Goal: Transaction & Acquisition: Obtain resource

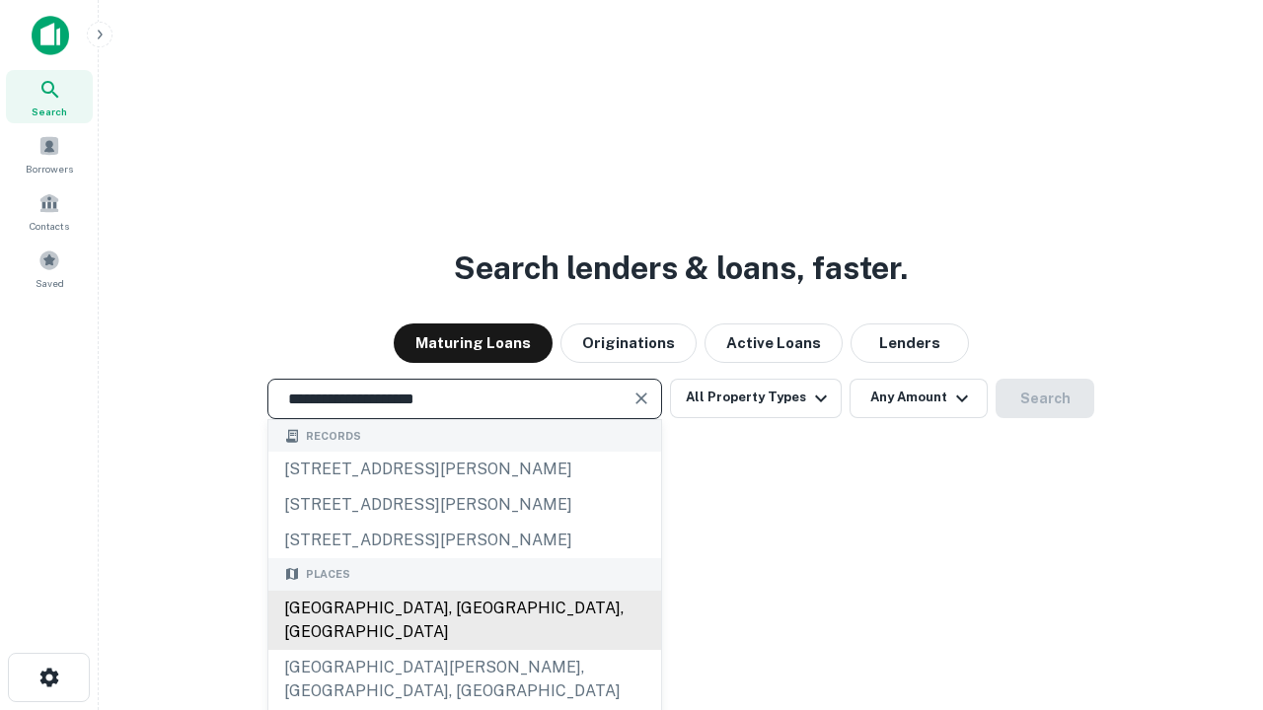
click at [464, 650] on div "[GEOGRAPHIC_DATA], [GEOGRAPHIC_DATA], [GEOGRAPHIC_DATA]" at bounding box center [464, 620] width 393 height 59
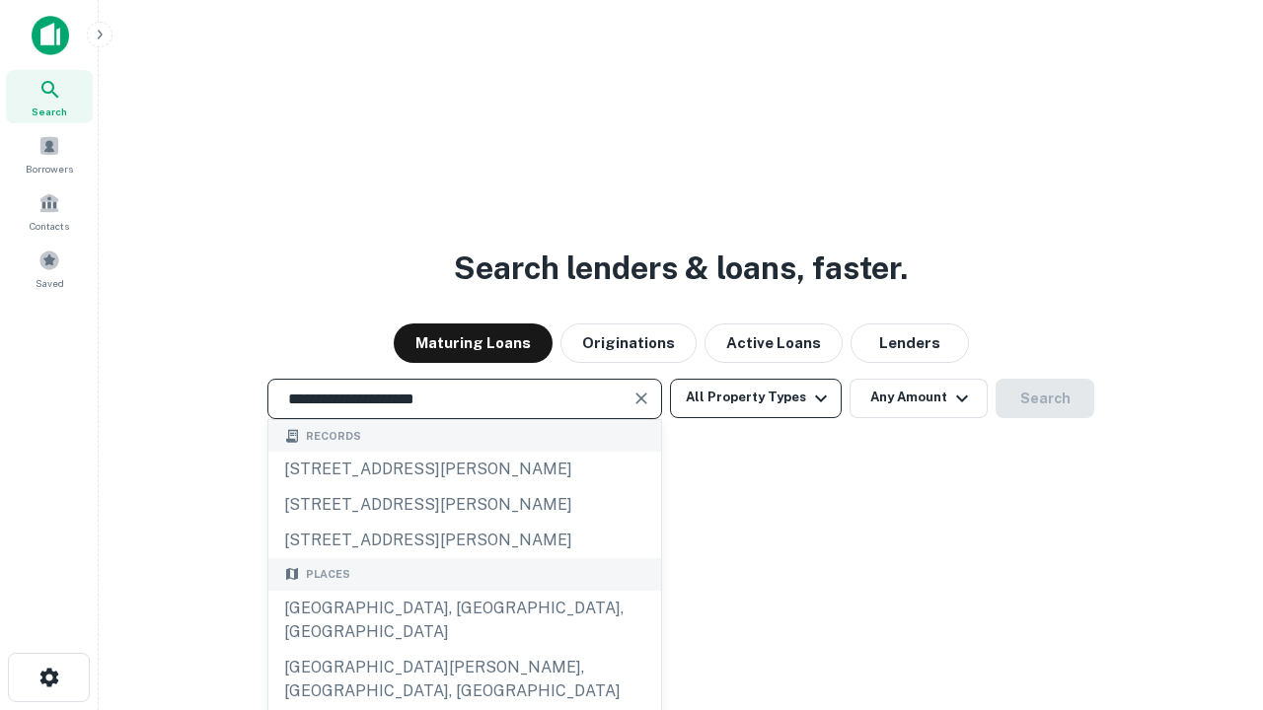
click at [756, 398] on button "All Property Types" at bounding box center [756, 398] width 172 height 39
type input "**********"
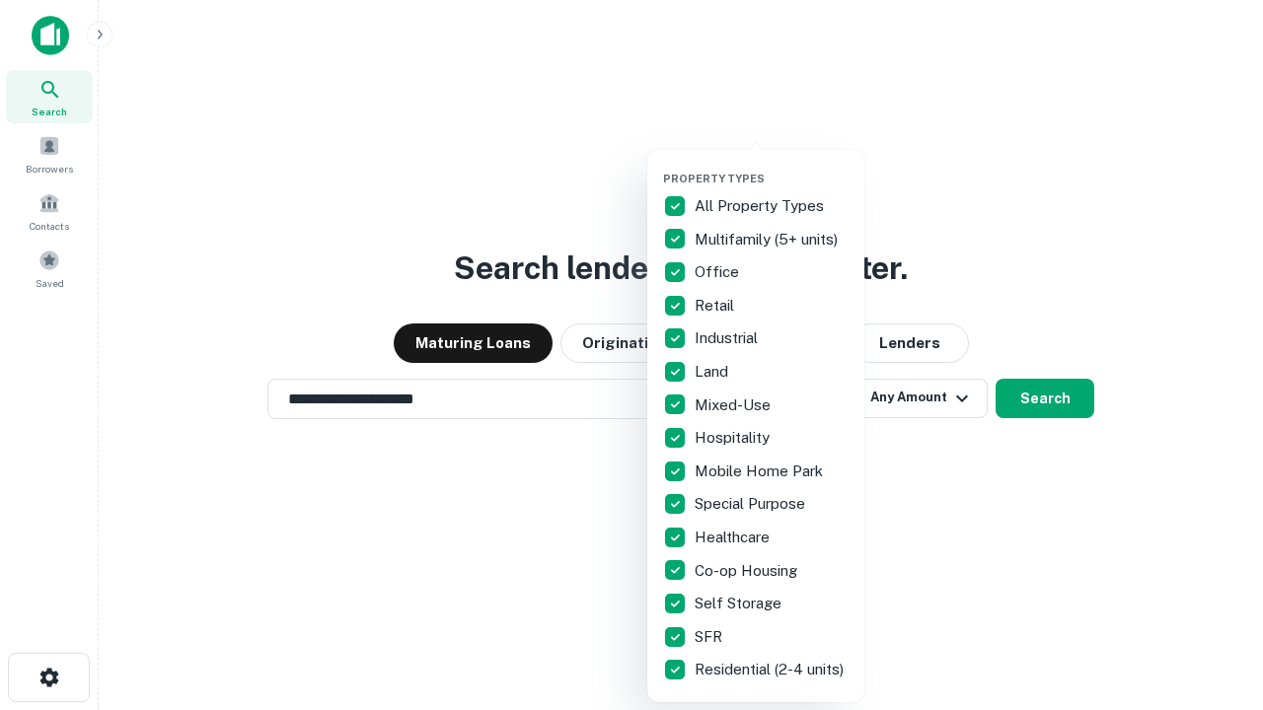
click at [771, 166] on button "button" at bounding box center [771, 166] width 217 height 1
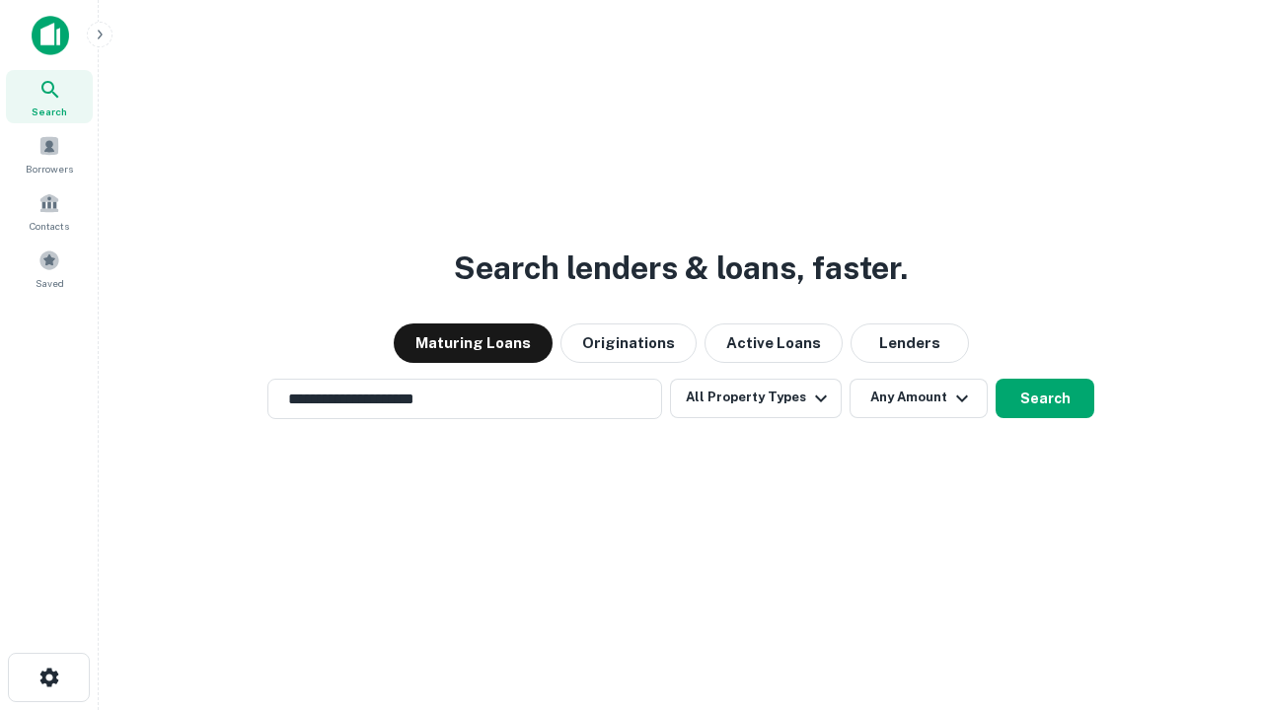
scroll to position [12, 238]
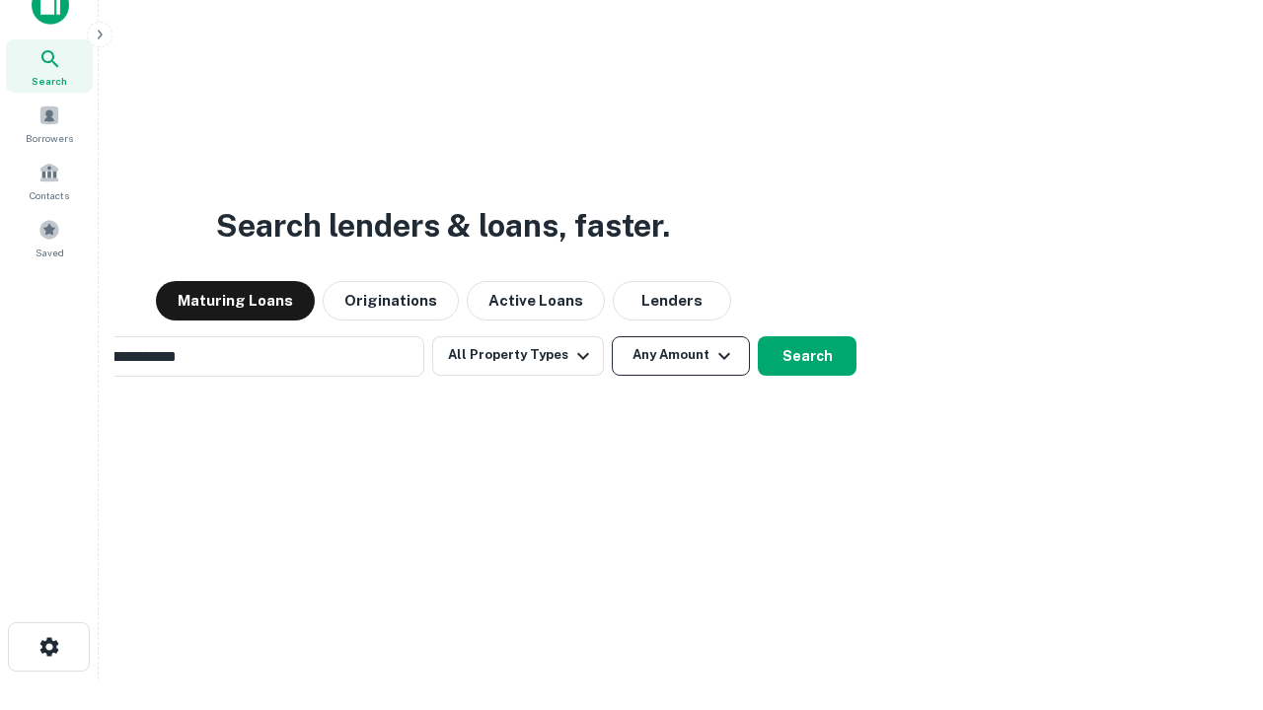
click at [612, 336] on button "Any Amount" at bounding box center [681, 355] width 138 height 39
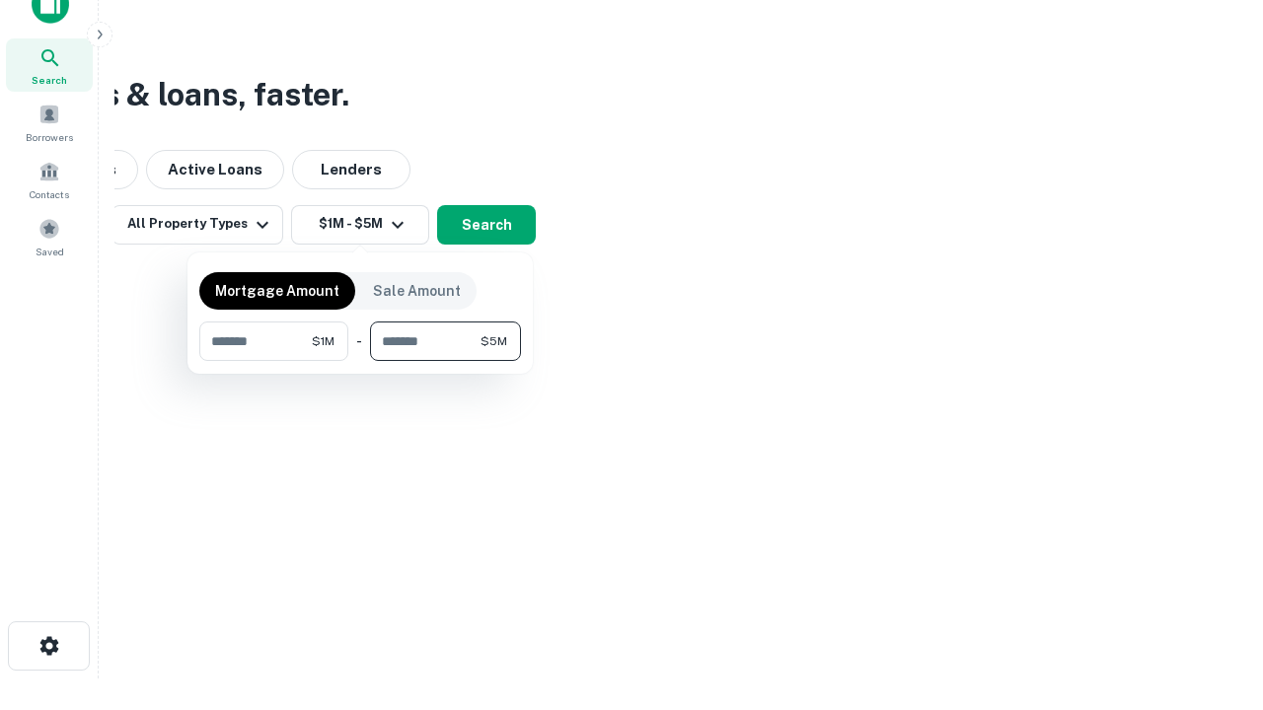
type input "*******"
click at [360, 361] on button "button" at bounding box center [360, 361] width 322 height 1
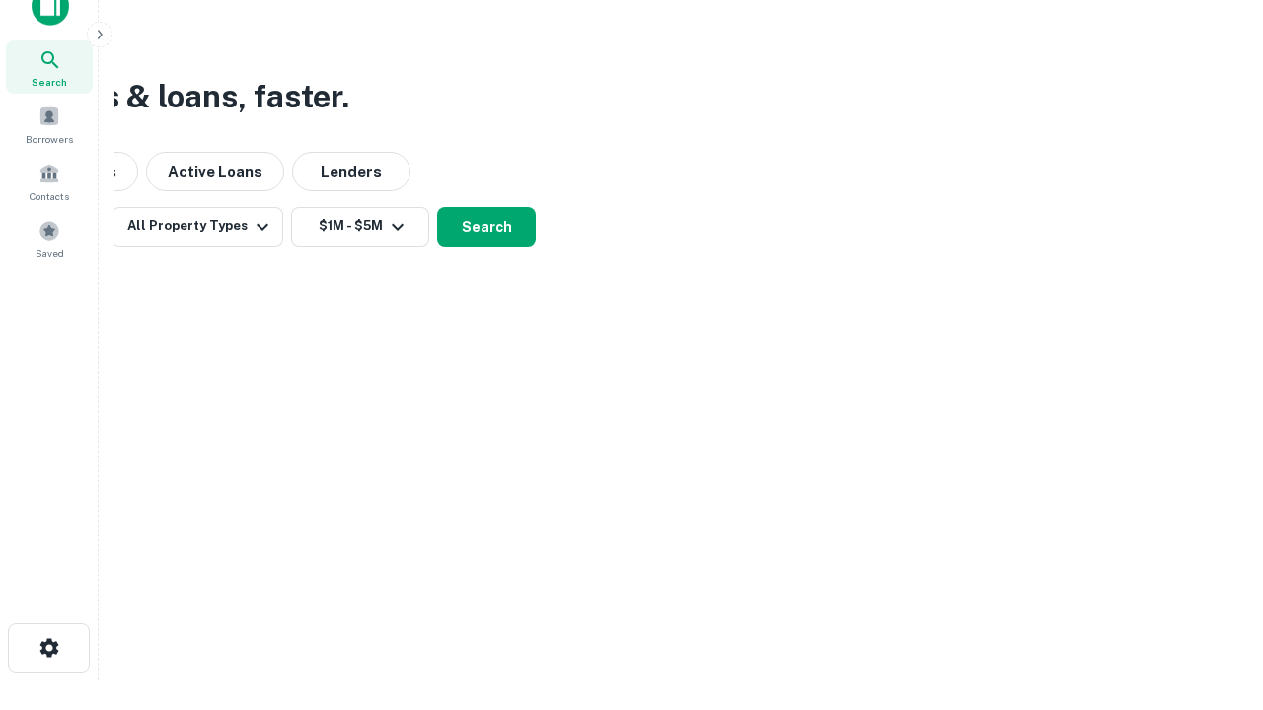
scroll to position [12, 364]
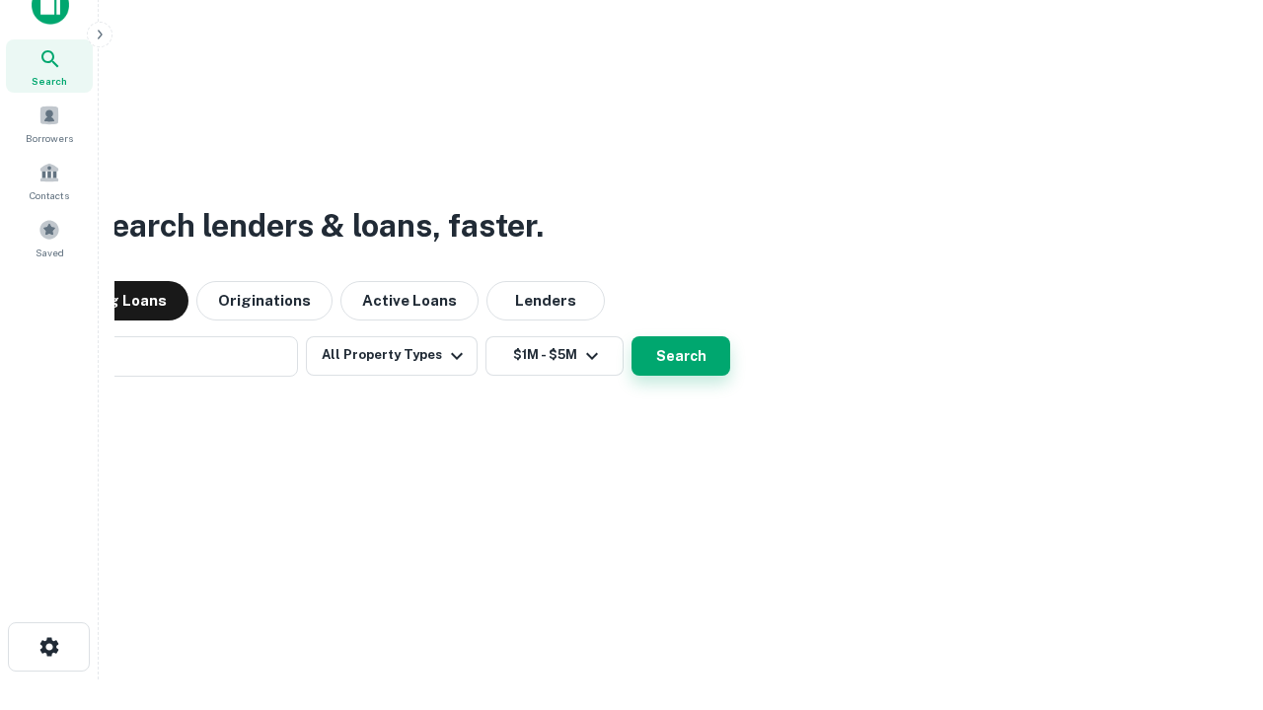
click at [631, 336] on button "Search" at bounding box center [680, 355] width 99 height 39
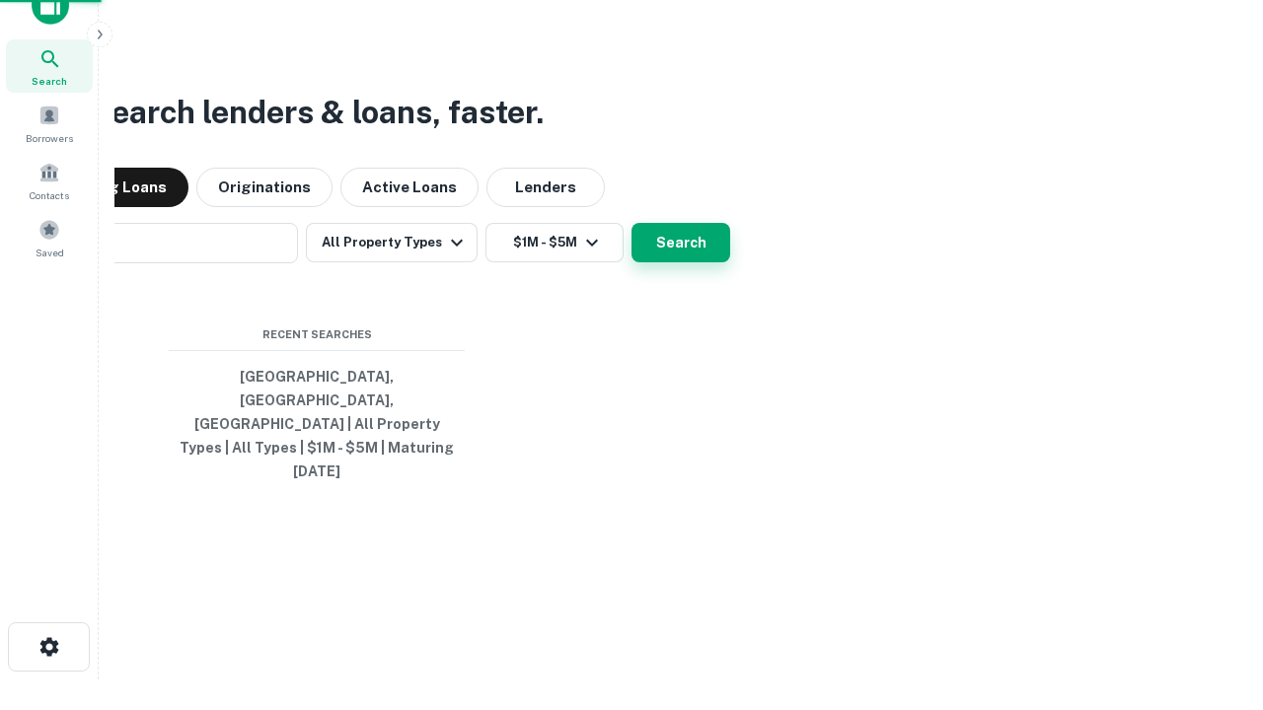
scroll to position [52, 558]
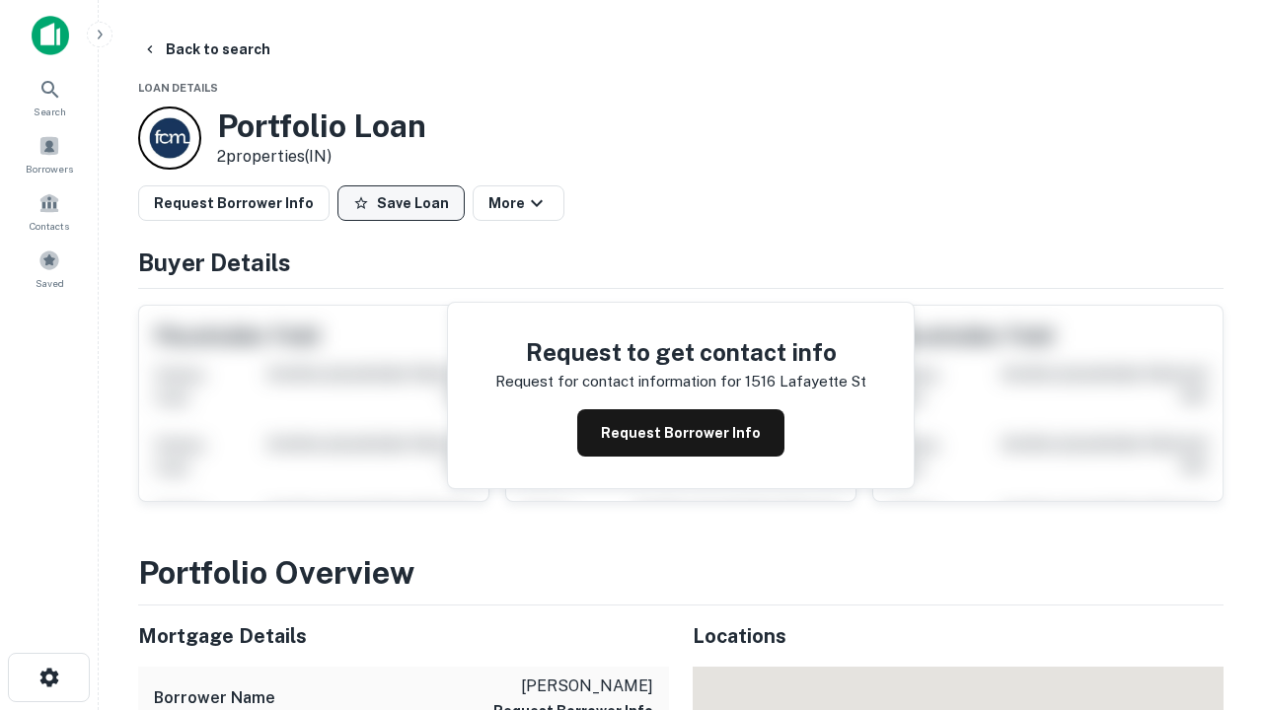
click at [400, 203] on button "Save Loan" at bounding box center [400, 203] width 127 height 36
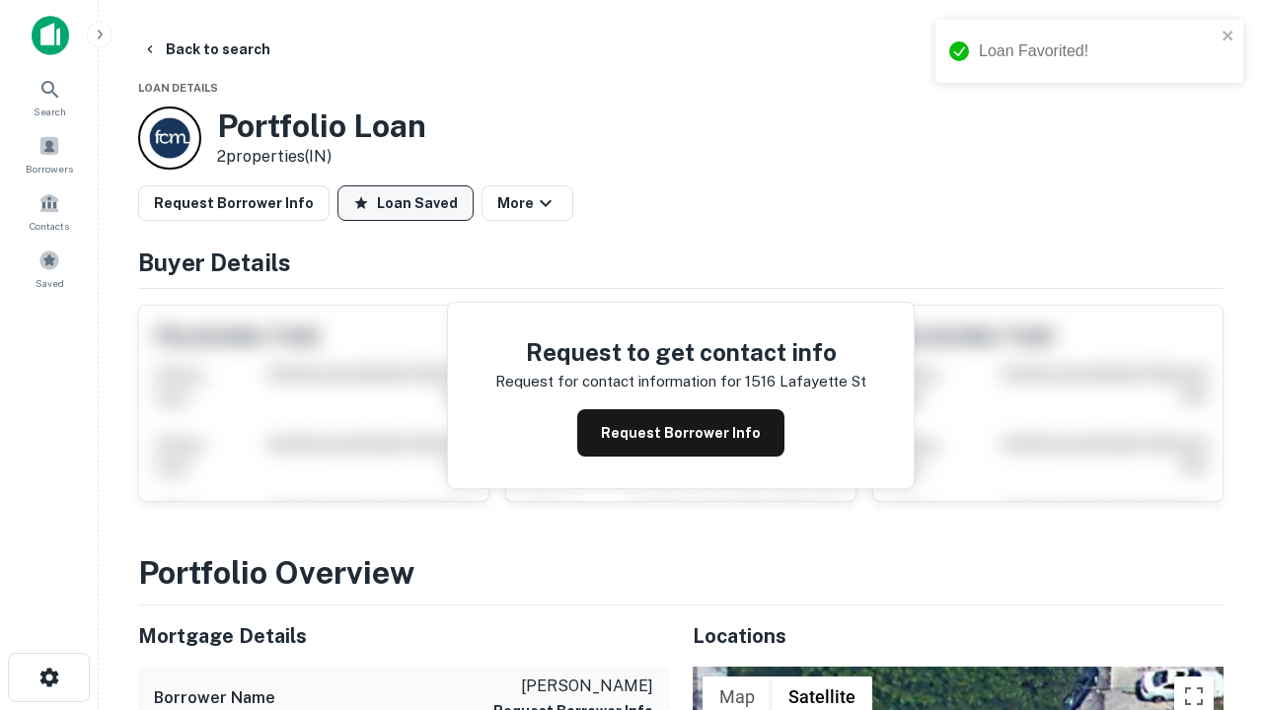
click at [405, 203] on button "Loan Saved" at bounding box center [405, 203] width 136 height 36
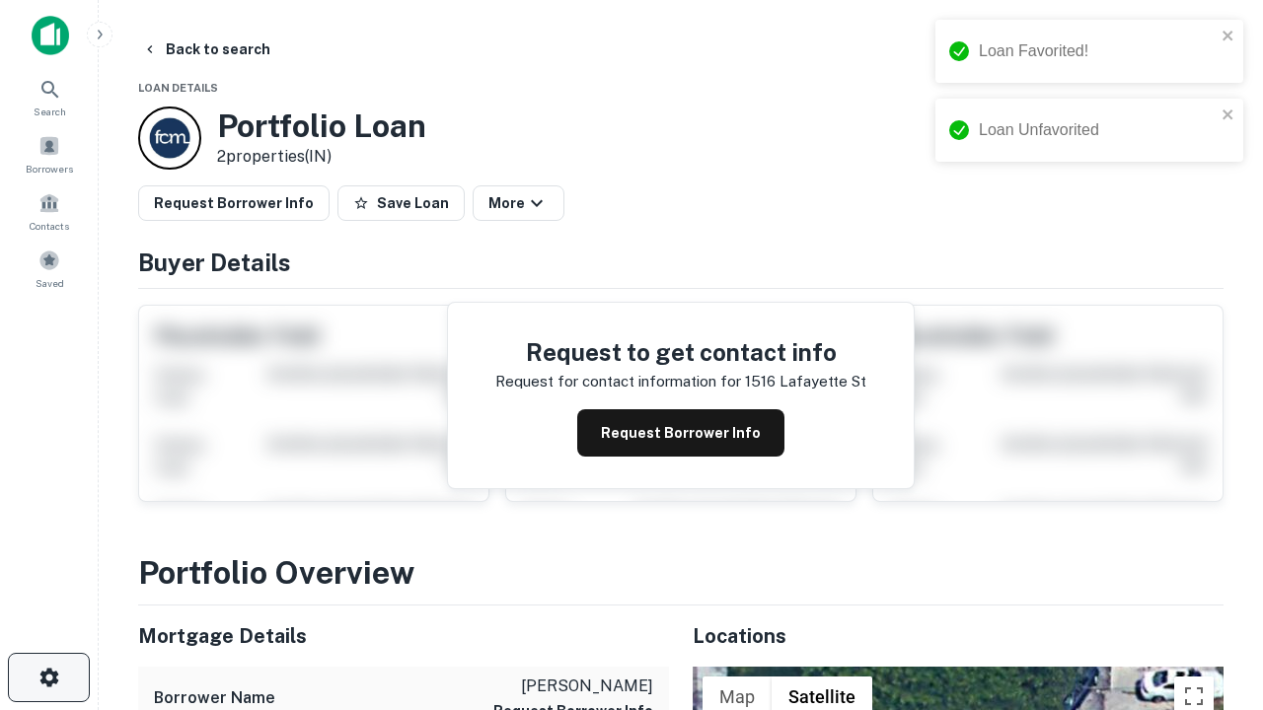
click at [48, 678] on icon "button" at bounding box center [49, 678] width 24 height 24
